Goal: Check status: Check status

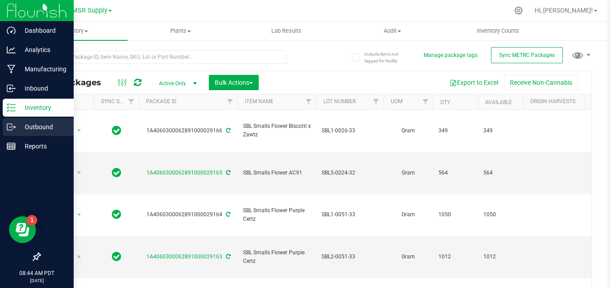
click at [25, 124] on p "Outbound" at bounding box center [43, 127] width 54 height 11
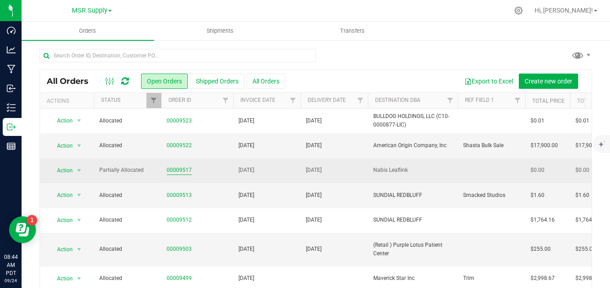
click at [170, 172] on link "00009517" at bounding box center [179, 170] width 25 height 9
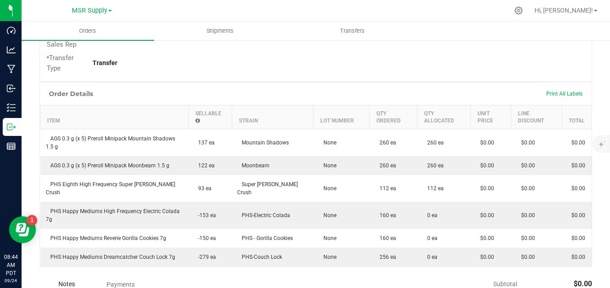
scroll to position [225, 0]
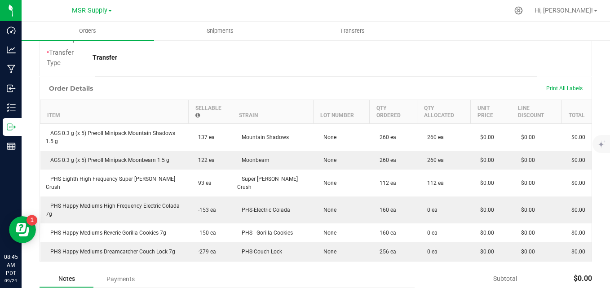
click at [233, 87] on div "Order Details Print All Labels" at bounding box center [316, 88] width 552 height 22
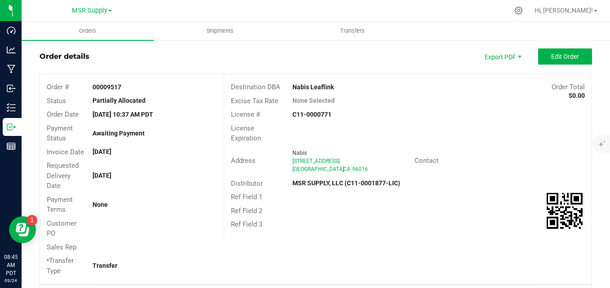
scroll to position [0, 0]
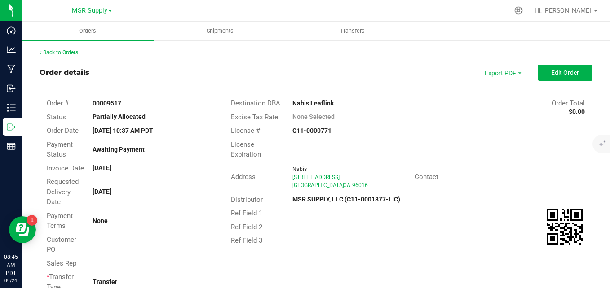
click at [72, 53] on link "Back to Orders" at bounding box center [59, 52] width 39 height 6
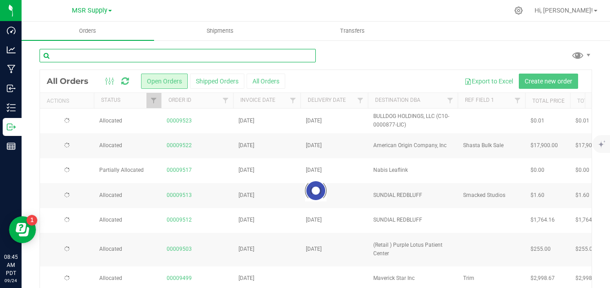
click at [230, 57] on input "text" at bounding box center [178, 55] width 276 height 13
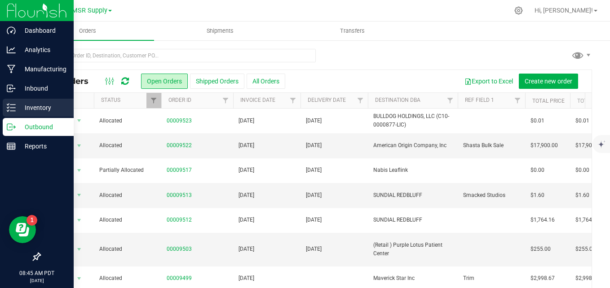
click at [19, 111] on p "Inventory" at bounding box center [43, 107] width 54 height 11
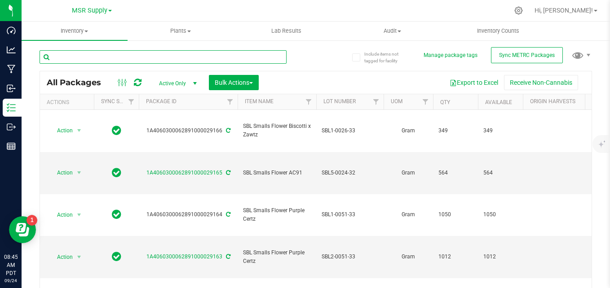
click at [156, 51] on input "text" at bounding box center [163, 56] width 247 height 13
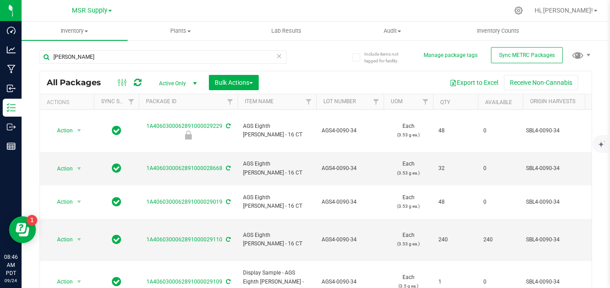
click at [211, 5] on div at bounding box center [335, 11] width 348 height 18
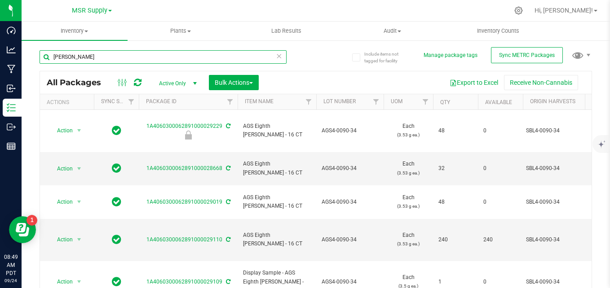
click at [221, 54] on input "[PERSON_NAME]" at bounding box center [163, 56] width 247 height 13
type input "s"
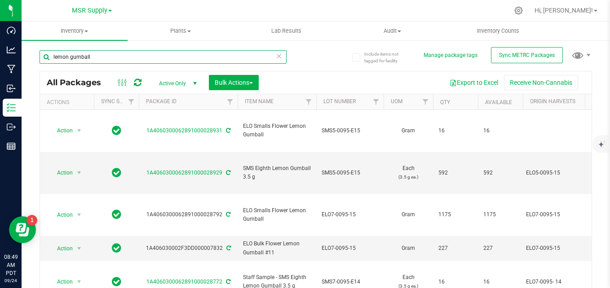
click at [160, 56] on input "lemon gumball" at bounding box center [163, 56] width 247 height 13
type input "l"
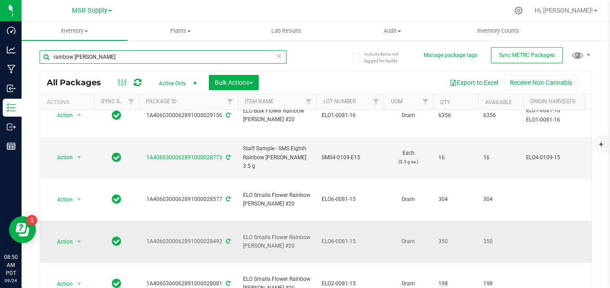
scroll to position [24, 0]
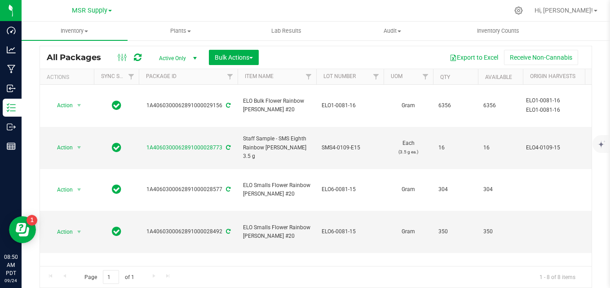
type input "rainbow [PERSON_NAME]"
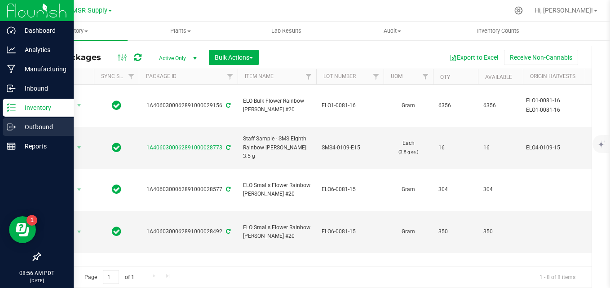
click at [9, 123] on icon at bounding box center [11, 127] width 9 height 9
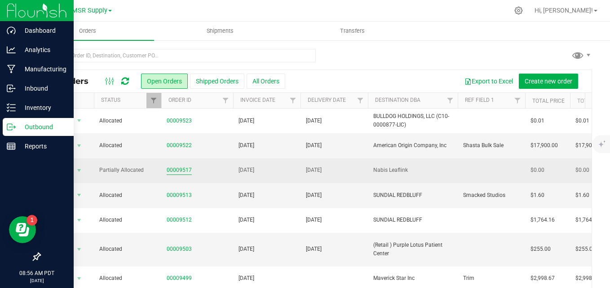
click at [177, 172] on link "00009517" at bounding box center [179, 170] width 25 height 9
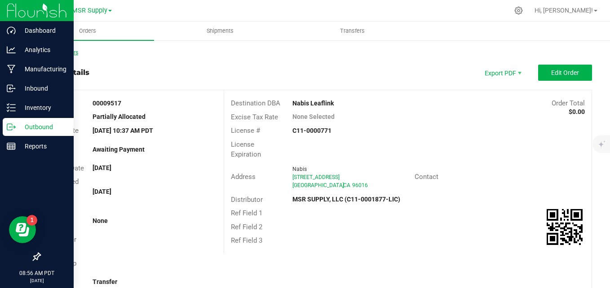
click at [77, 54] on link "Back to Orders" at bounding box center [59, 52] width 39 height 6
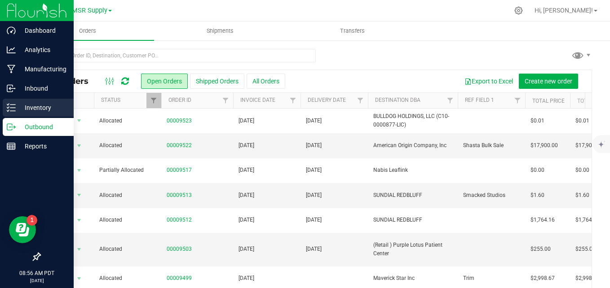
click at [5, 109] on div "Inventory" at bounding box center [38, 108] width 71 height 18
